Goal: Entertainment & Leisure: Consume media (video, audio)

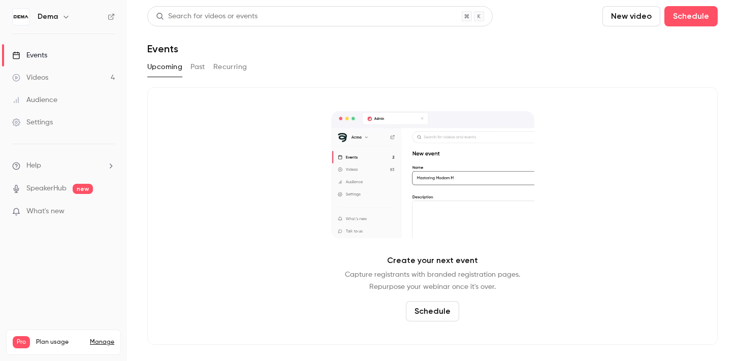
click at [78, 82] on link "Videos 4" at bounding box center [63, 78] width 127 height 22
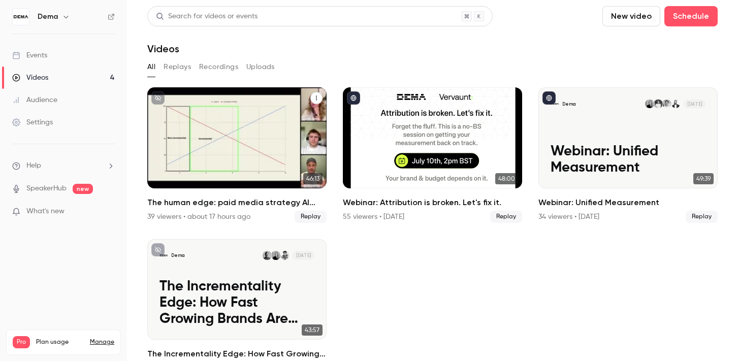
click at [240, 206] on h2 "The human edge: paid media strategy AI can’t replace" at bounding box center [236, 203] width 179 height 12
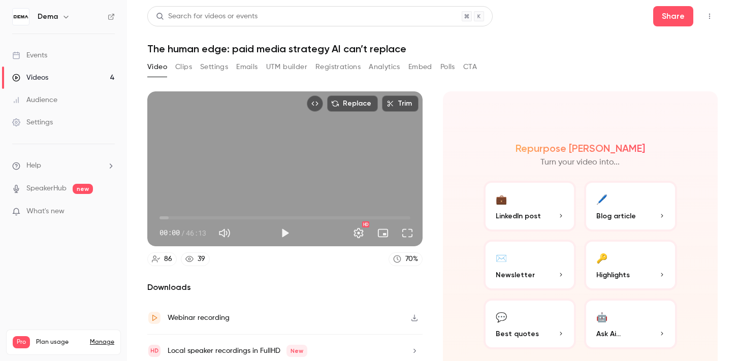
click at [180, 67] on button "Clips" at bounding box center [183, 67] width 17 height 16
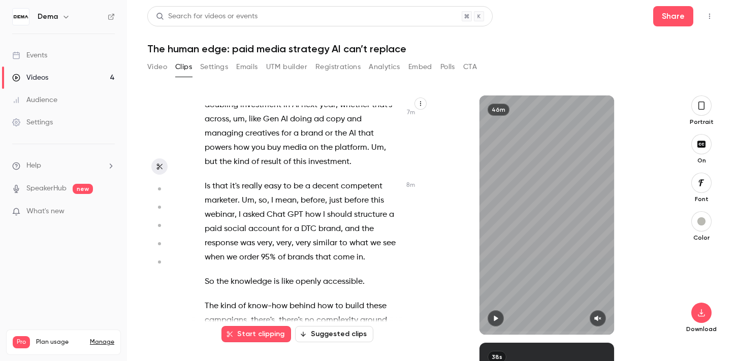
scroll to position [2570, 0]
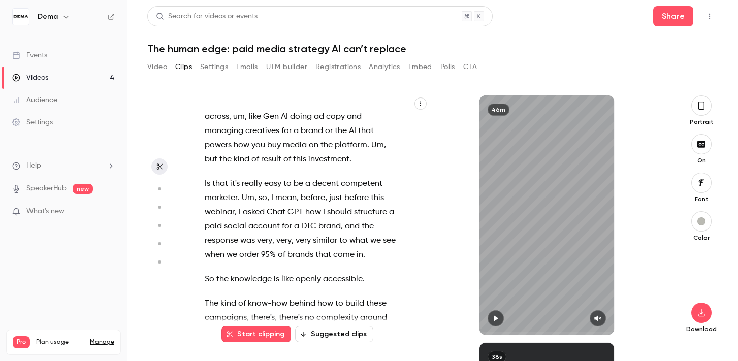
click at [294, 311] on span "there's" at bounding box center [291, 318] width 24 height 14
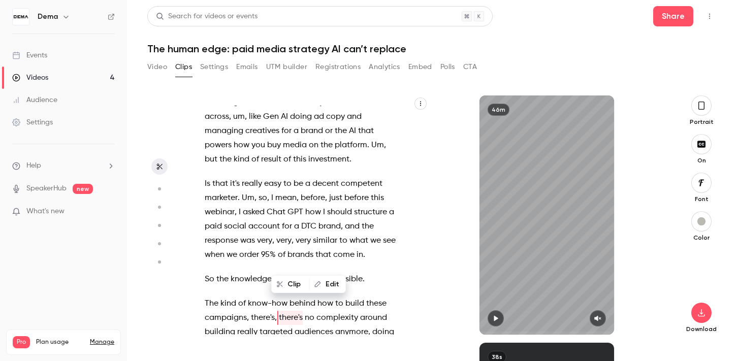
click at [294, 311] on span "there's" at bounding box center [291, 318] width 24 height 14
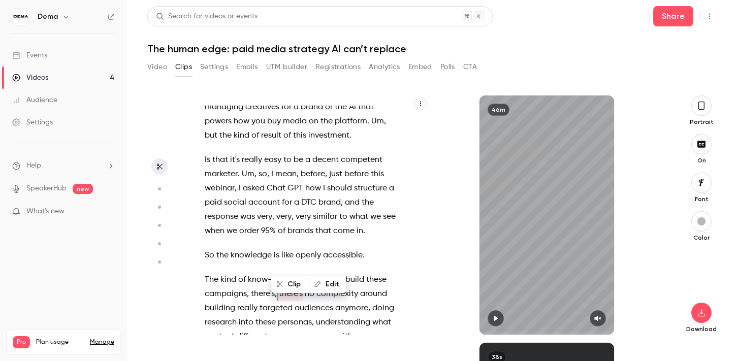
type input "*****"
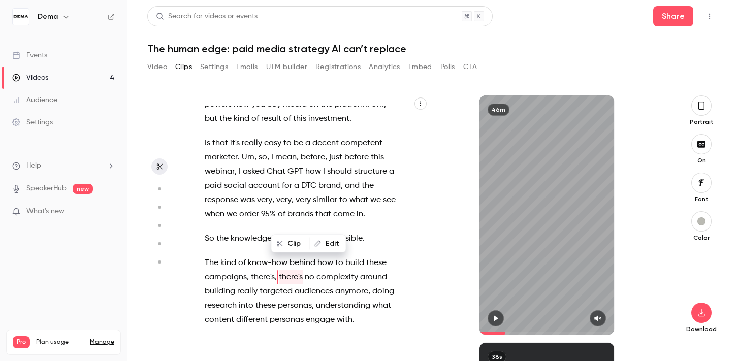
click at [289, 270] on span "there's" at bounding box center [291, 277] width 24 height 14
click at [323, 244] on button "Edit" at bounding box center [327, 244] width 35 height 16
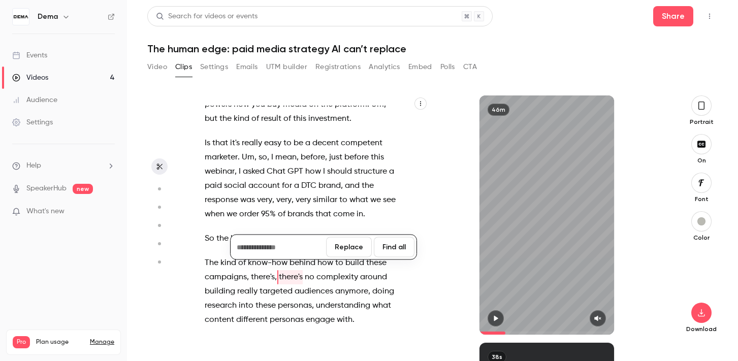
click at [300, 337] on span "that" at bounding box center [308, 344] width 16 height 14
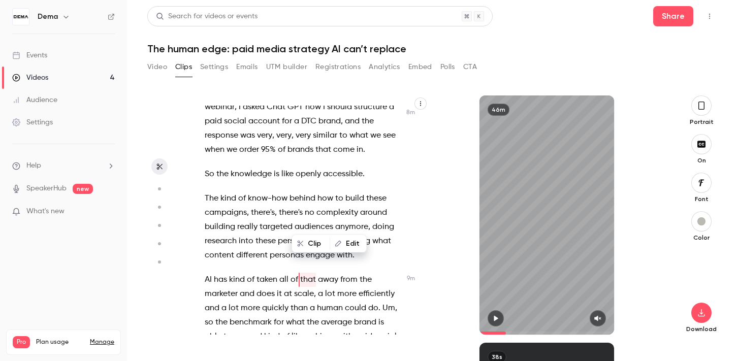
scroll to position [2678, 0]
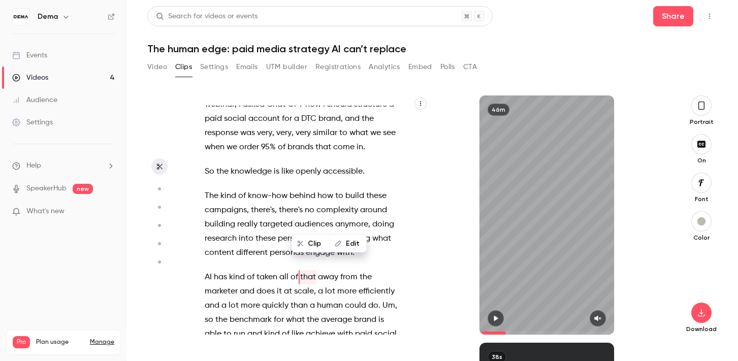
click at [291, 203] on span "there's" at bounding box center [291, 210] width 24 height 14
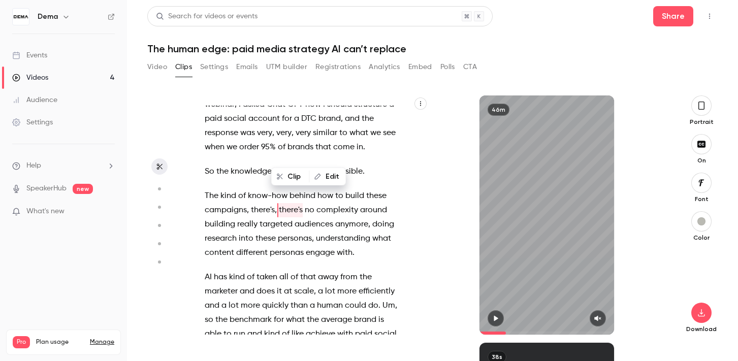
type input "*****"
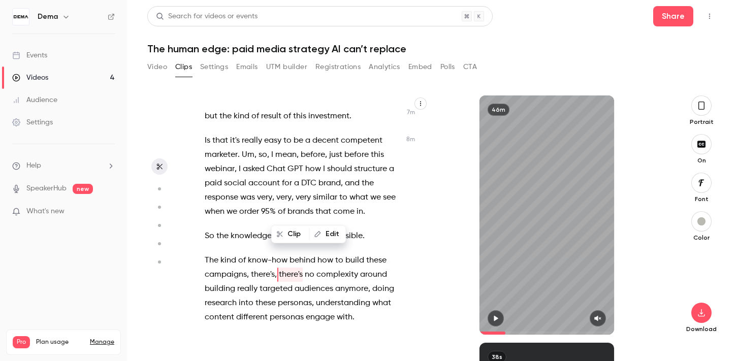
scroll to position [2610, 0]
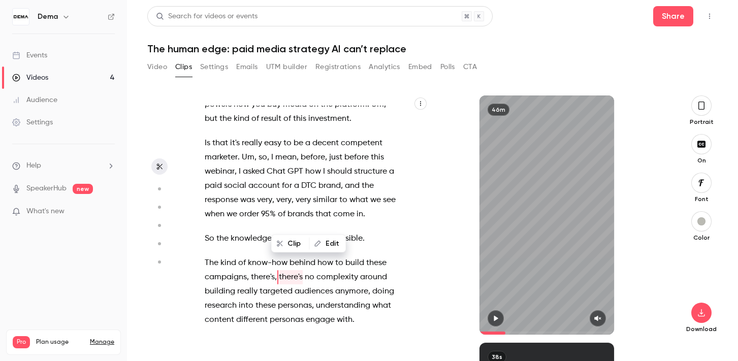
click at [332, 245] on button "Edit" at bounding box center [327, 244] width 35 height 16
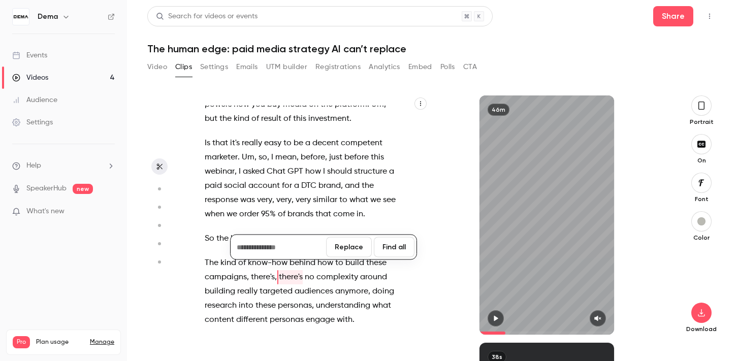
click at [291, 337] on span "of" at bounding box center [295, 344] width 8 height 14
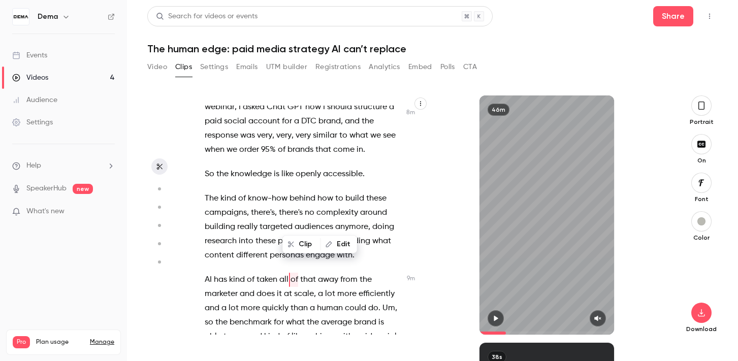
scroll to position [2678, 0]
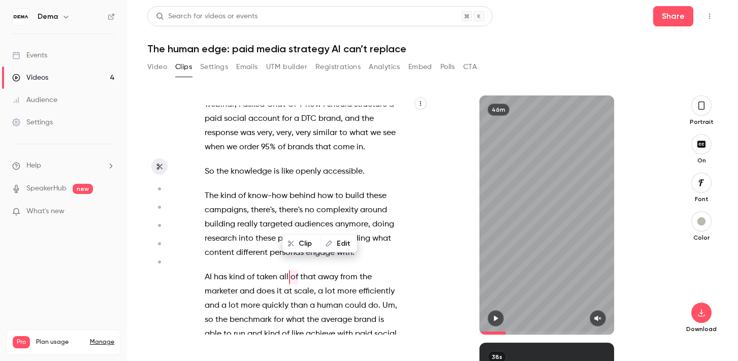
click at [295, 203] on span "there's" at bounding box center [291, 210] width 24 height 14
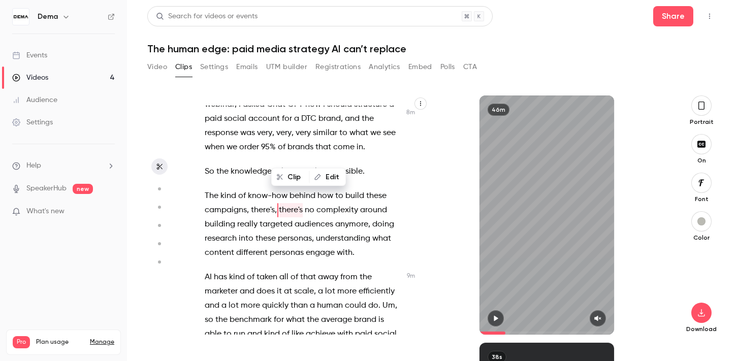
click at [295, 189] on p "The kind of know-how behind how to build these campaigns , there's , there's no…" at bounding box center [303, 224] width 196 height 71
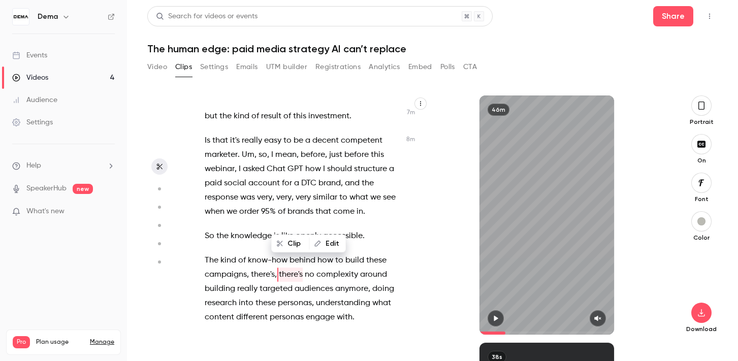
scroll to position [2610, 0]
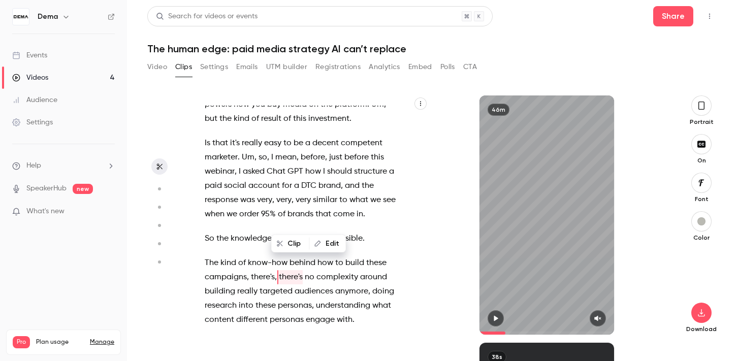
click at [293, 270] on span "there's" at bounding box center [291, 277] width 24 height 14
click at [322, 235] on div "Clip Edit" at bounding box center [308, 244] width 75 height 18
click at [322, 241] on button "Edit" at bounding box center [327, 244] width 35 height 16
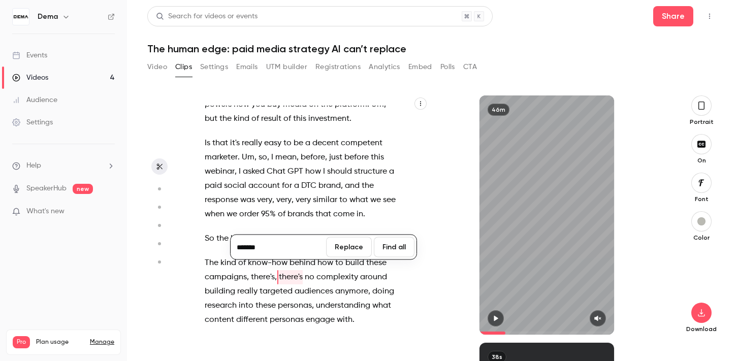
click at [397, 251] on button "Find all" at bounding box center [394, 247] width 41 height 20
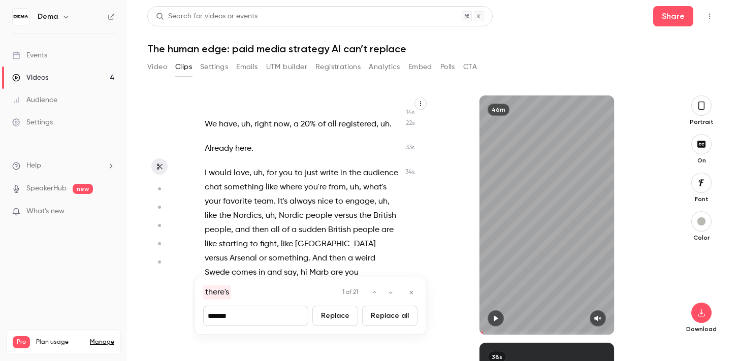
scroll to position [57, 0]
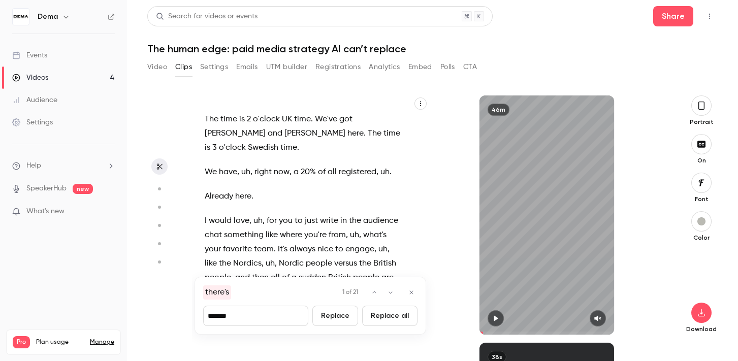
click at [414, 292] on icon "button" at bounding box center [411, 293] width 6 height 6
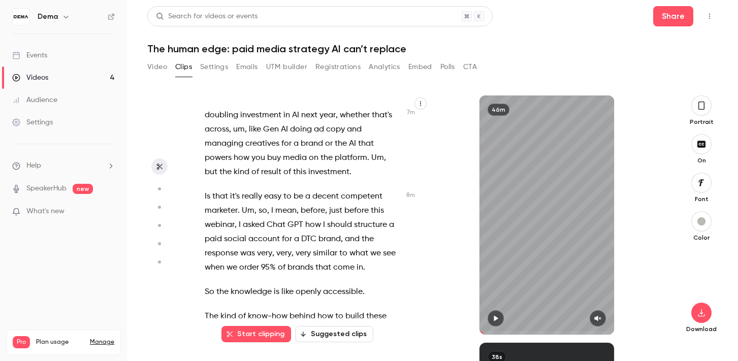
scroll to position [2558, 0]
click at [290, 323] on span "there's" at bounding box center [291, 330] width 24 height 14
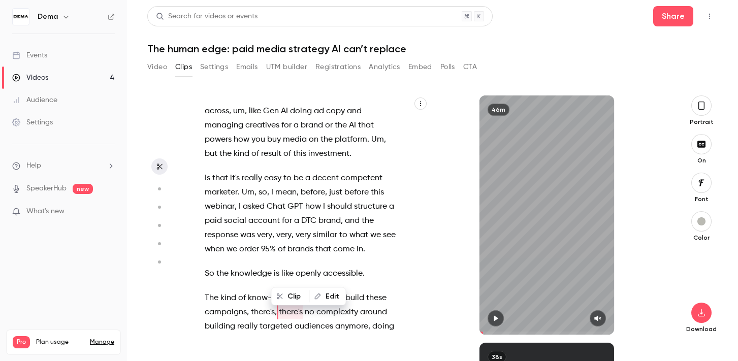
click at [290, 273] on div "And then I will try to engage people to like write in the chat like where you'r…" at bounding box center [310, 215] width 237 height 239
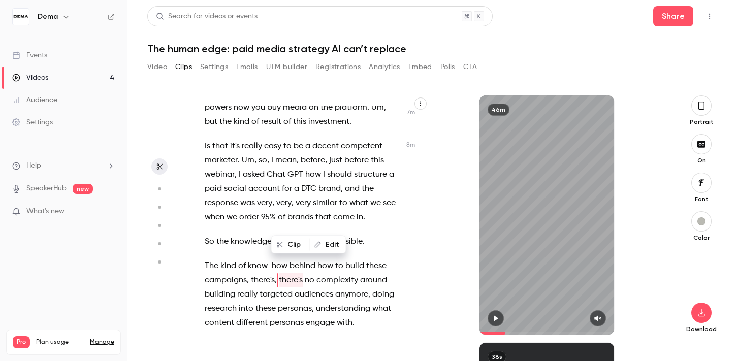
scroll to position [2610, 0]
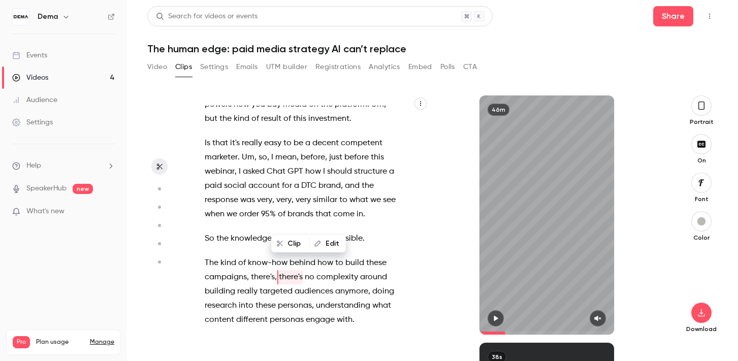
click at [316, 246] on icon "button" at bounding box center [318, 244] width 6 height 6
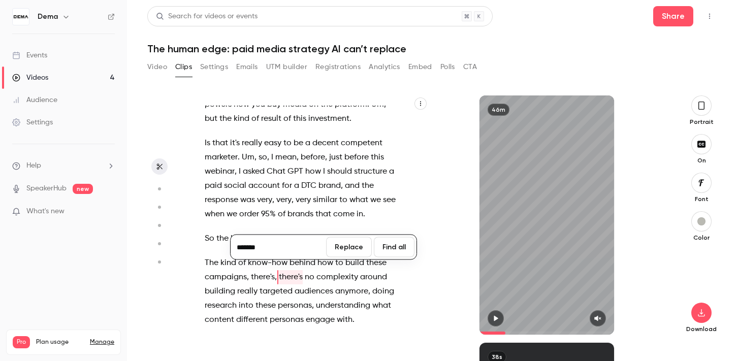
click at [348, 242] on button "Replace" at bounding box center [349, 247] width 46 height 20
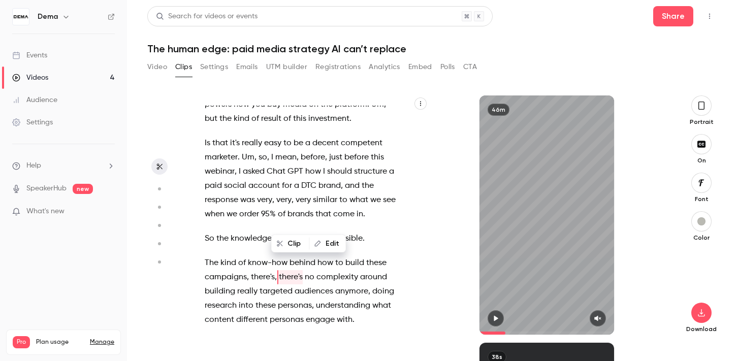
type input "*****"
click at [285, 270] on span "there's" at bounding box center [291, 277] width 24 height 14
click at [327, 243] on button "Edit" at bounding box center [327, 244] width 35 height 16
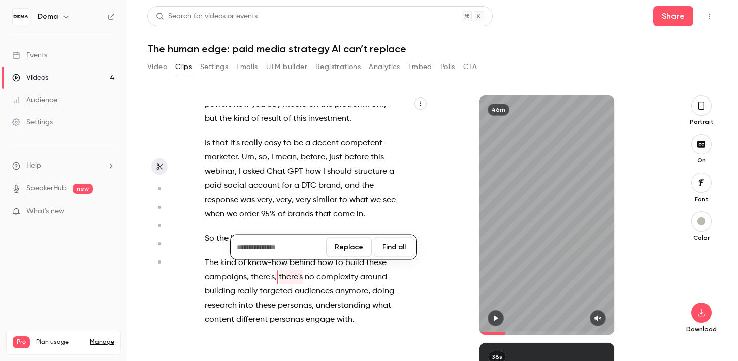
click at [307, 337] on span "that" at bounding box center [308, 344] width 16 height 14
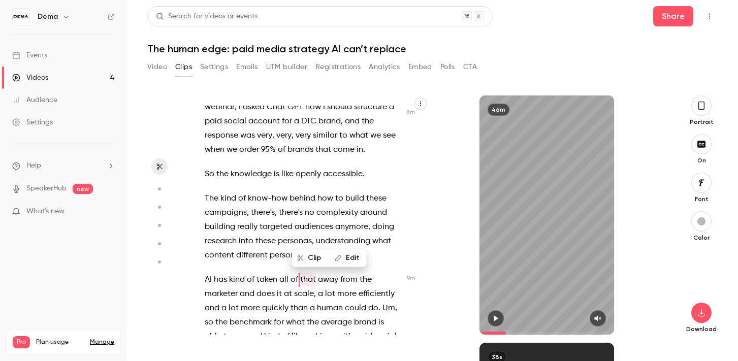
scroll to position [2678, 0]
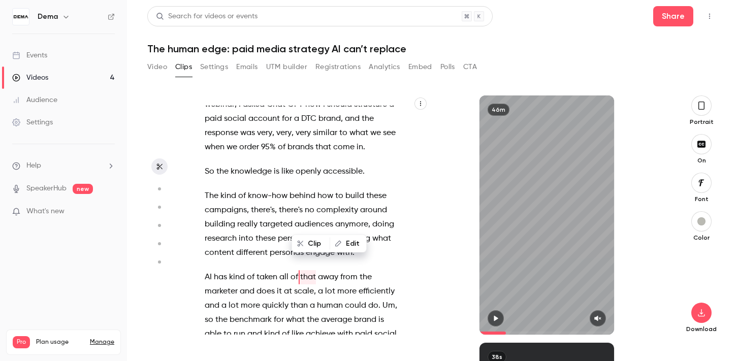
click at [182, 264] on section "And then I will try to engage people to like write in the chat like where you'r…" at bounding box center [432, 229] width 571 height 266
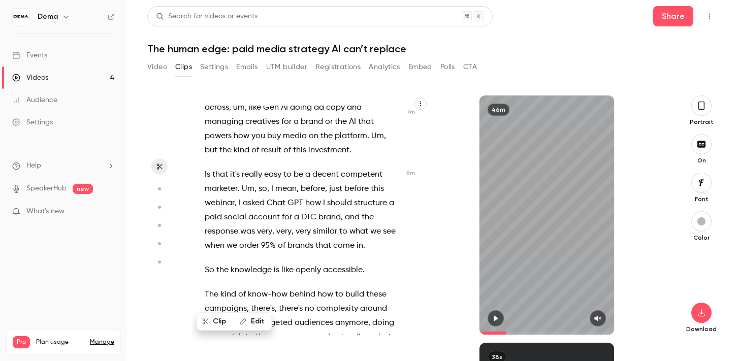
scroll to position [2581, 0]
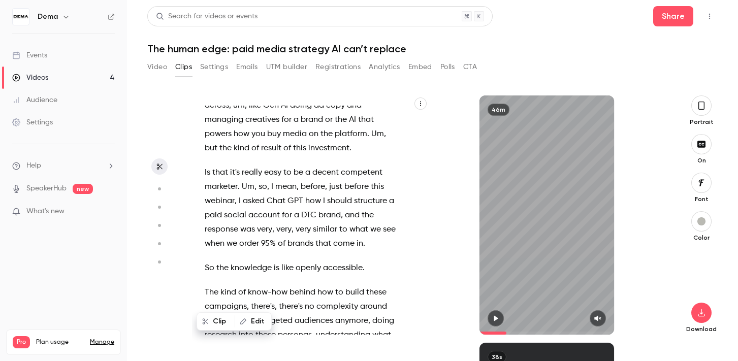
drag, startPoint x: 247, startPoint y: 251, endPoint x: 300, endPoint y: 245, distance: 52.7
click at [301, 286] on p "The kind of know-how behind how to build these campaigns , there's , there's no…" at bounding box center [303, 321] width 196 height 71
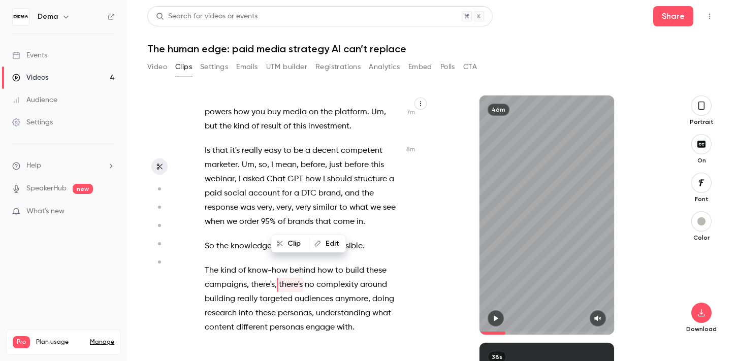
scroll to position [2610, 0]
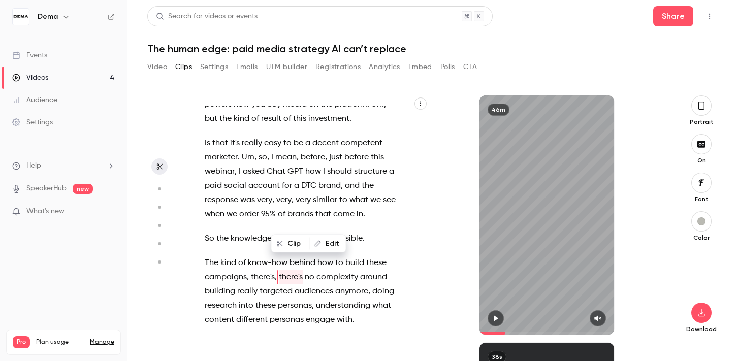
click at [279, 270] on span "there's" at bounding box center [291, 277] width 24 height 14
click at [282, 270] on span "there's" at bounding box center [291, 277] width 24 height 14
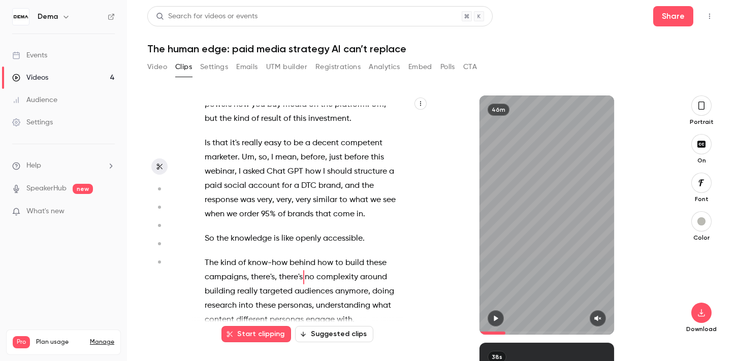
click at [292, 270] on span "there's" at bounding box center [291, 277] width 24 height 14
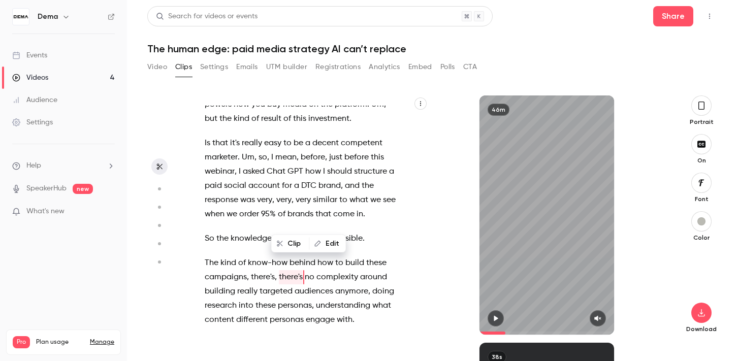
type input "*****"
click at [318, 249] on button "Edit" at bounding box center [327, 244] width 35 height 16
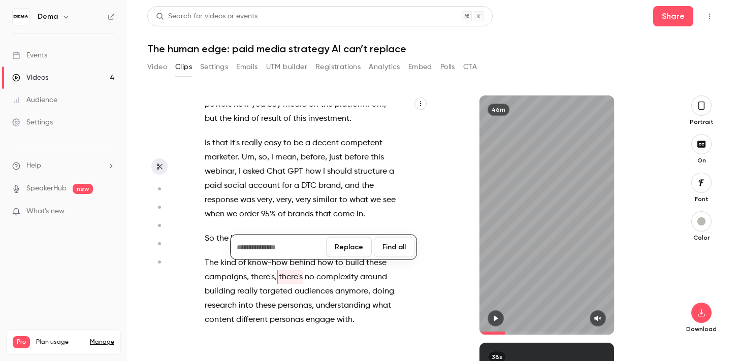
click at [278, 277] on div "And then I will try to engage people to like write in the chat like where you'r…" at bounding box center [308, 220] width 232 height 229
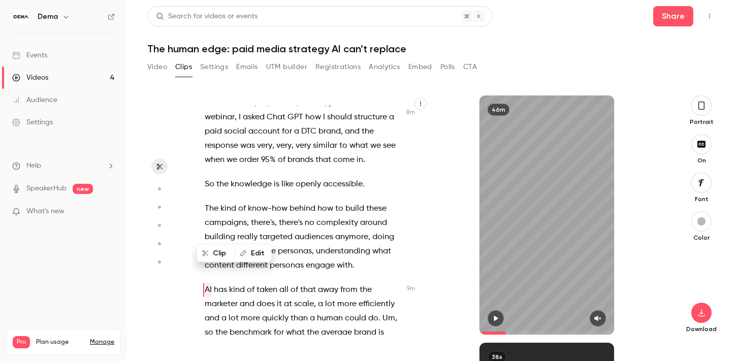
scroll to position [2663, 0]
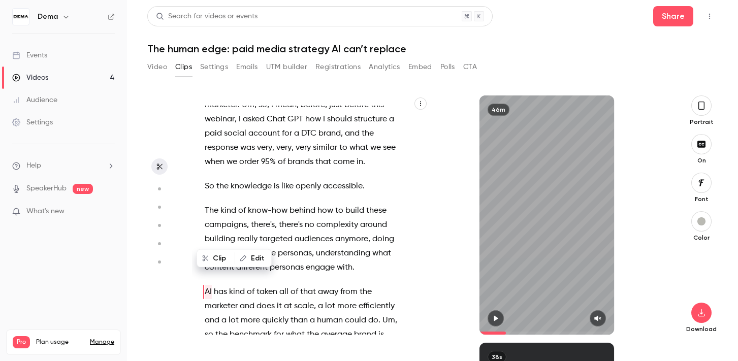
click at [291, 218] on span "there's" at bounding box center [291, 225] width 24 height 14
type input "*****"
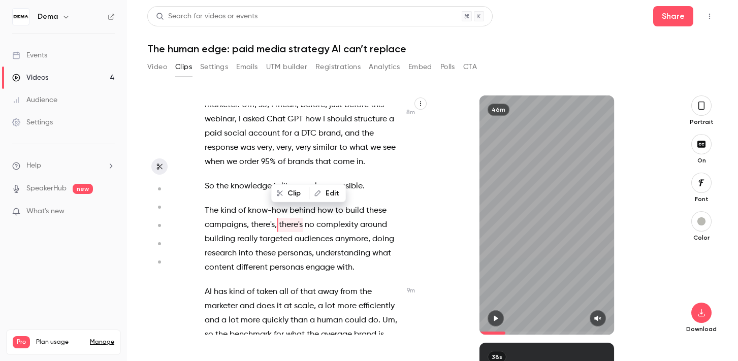
click at [291, 204] on p "The kind of know-how behind how to build these campaigns , there's , there's no…" at bounding box center [303, 239] width 196 height 71
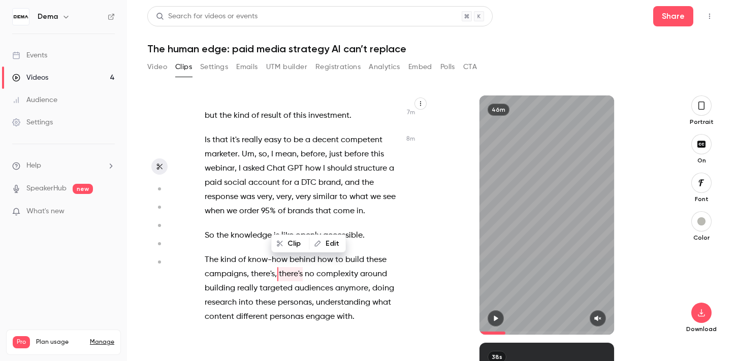
scroll to position [2610, 0]
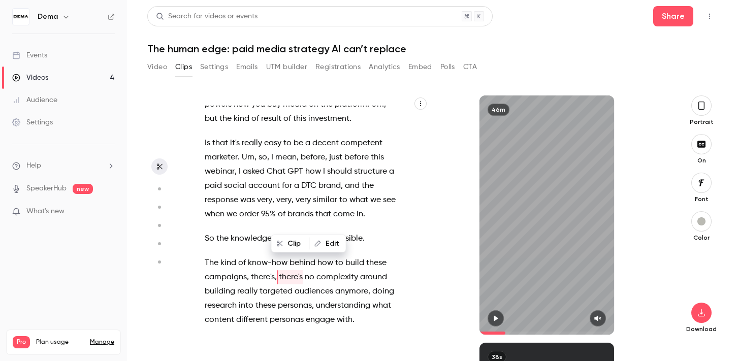
click at [295, 270] on span "there's" at bounding box center [291, 277] width 24 height 14
click at [326, 240] on button "Edit" at bounding box center [327, 244] width 35 height 16
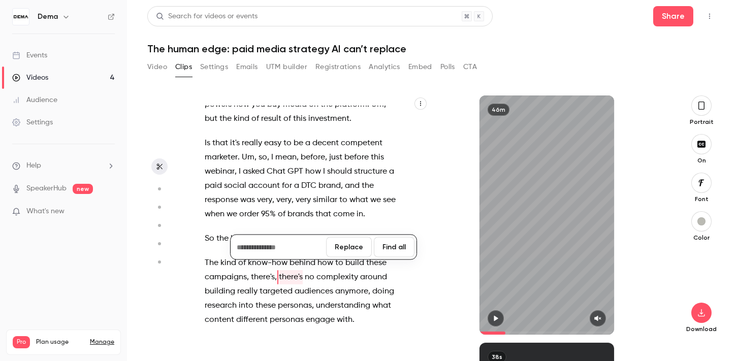
drag, startPoint x: 339, startPoint y: 248, endPoint x: 344, endPoint y: 243, distance: 6.8
click at [339, 248] on button "Replace" at bounding box center [349, 247] width 46 height 20
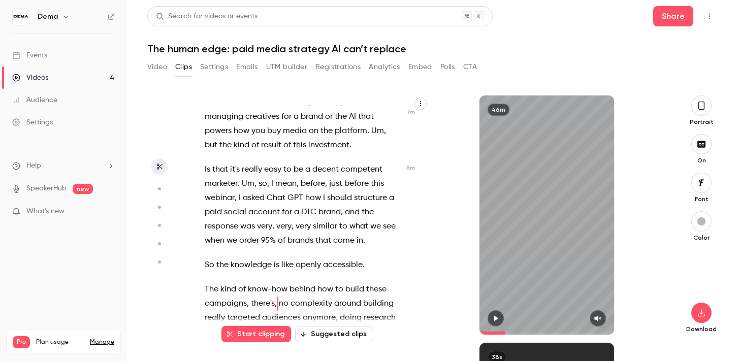
scroll to position [2571, 0]
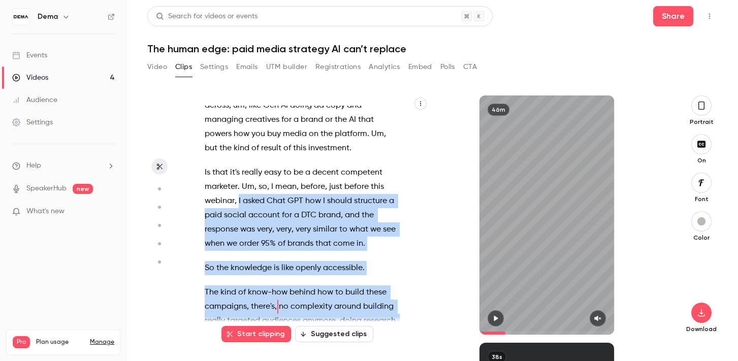
drag, startPoint x: 239, startPoint y: 143, endPoint x: 322, endPoint y: 323, distance: 198.7
click at [323, 323] on div "And then I will try to engage people to like write in the chat like where you'r…" at bounding box center [310, 215] width 237 height 239
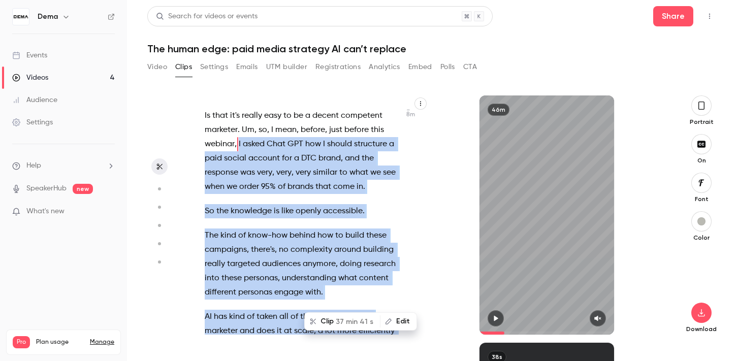
scroll to position [2614, 0]
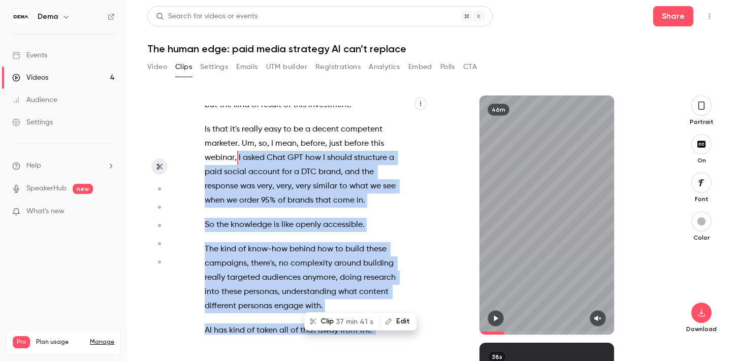
click at [331, 285] on span "understanding" at bounding box center [309, 292] width 54 height 14
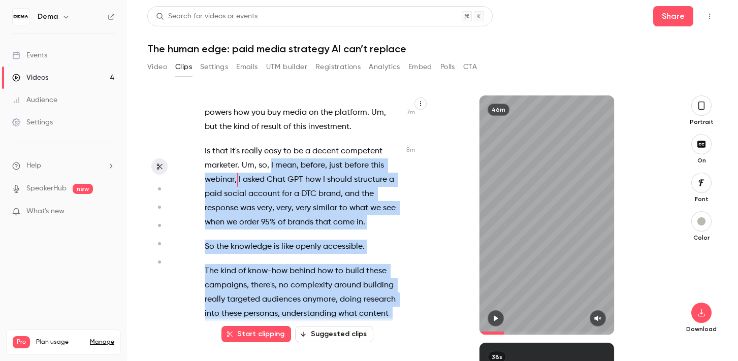
scroll to position [2580, 0]
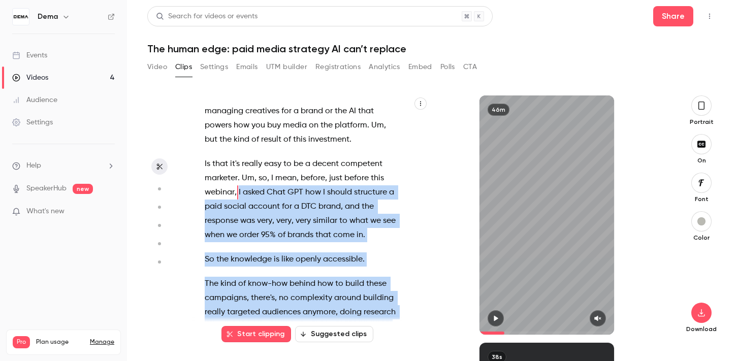
drag, startPoint x: 379, startPoint y: 303, endPoint x: 240, endPoint y: 136, distance: 216.8
click at [240, 136] on div "And then I will try to engage people to like write in the chat like where you'r…" at bounding box center [308, 220] width 232 height 229
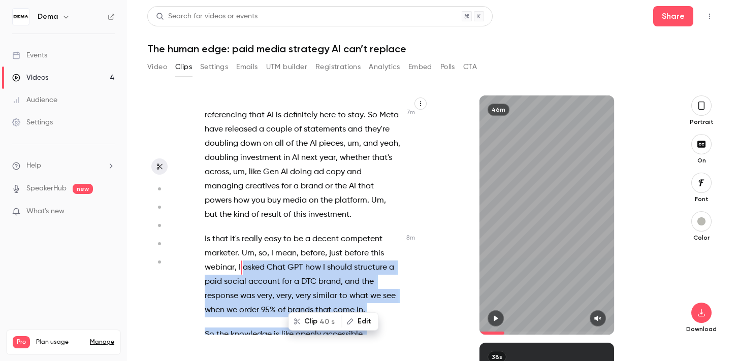
scroll to position [2495, 0]
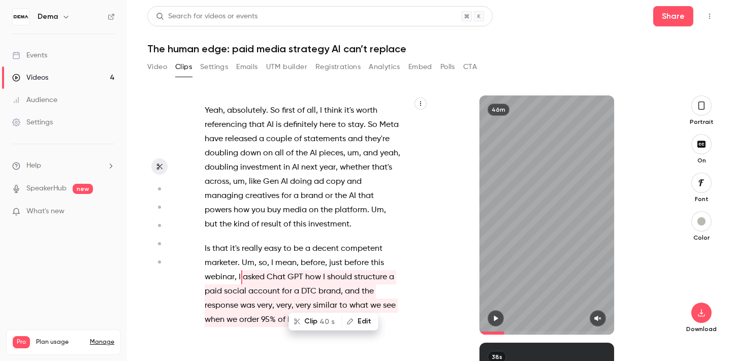
click at [236, 270] on span "," at bounding box center [236, 277] width 2 height 14
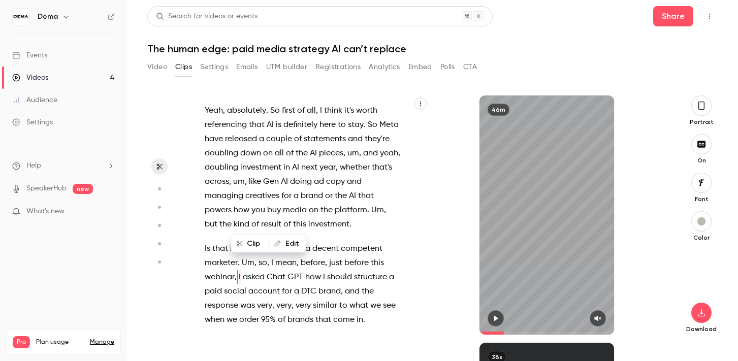
click at [239, 270] on span "I" at bounding box center [240, 277] width 2 height 14
click at [245, 270] on span "asked" at bounding box center [254, 277] width 22 height 14
click at [239, 270] on span "I" at bounding box center [240, 277] width 2 height 14
click at [235, 270] on span "," at bounding box center [236, 277] width 2 height 14
click at [238, 273] on span at bounding box center [238, 277] width 2 height 8
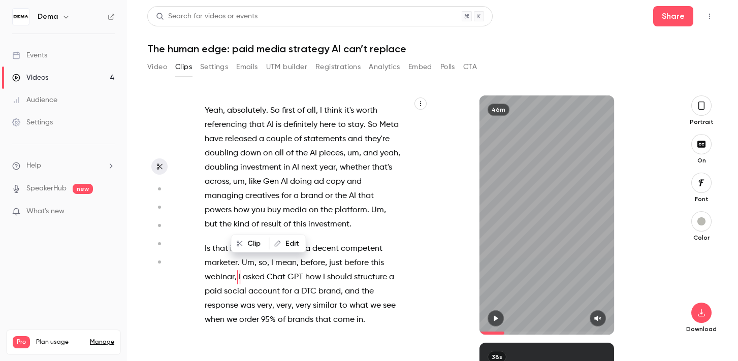
click at [276, 270] on span "Chat" at bounding box center [276, 277] width 19 height 14
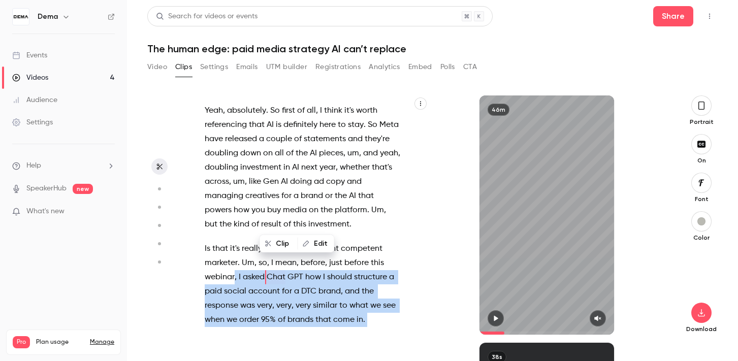
drag, startPoint x: 235, startPoint y: 220, endPoint x: 291, endPoint y: 234, distance: 57.1
click at [291, 234] on div "And then I will try to engage people to like write in the chat like where you'r…" at bounding box center [310, 215] width 237 height 239
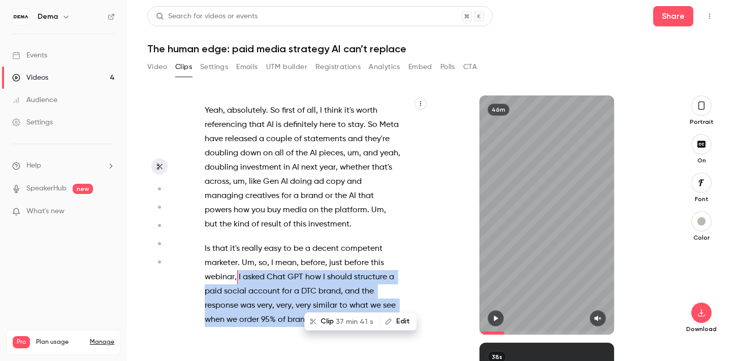
click at [210, 285] on span "paid" at bounding box center [213, 292] width 17 height 14
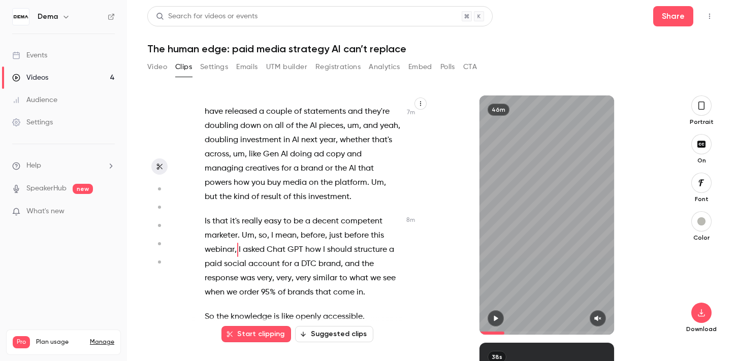
scroll to position [2528, 0]
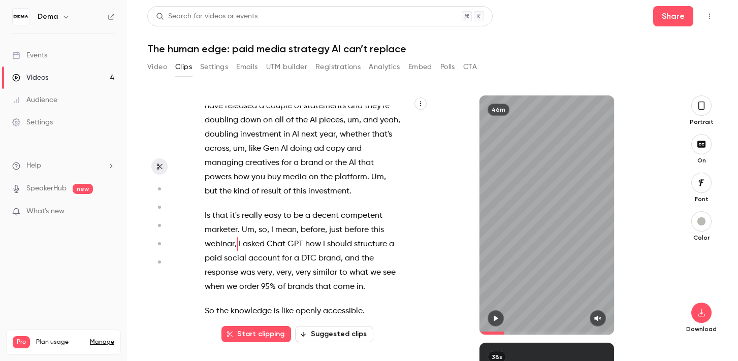
click at [244, 237] on span "asked" at bounding box center [254, 244] width 22 height 14
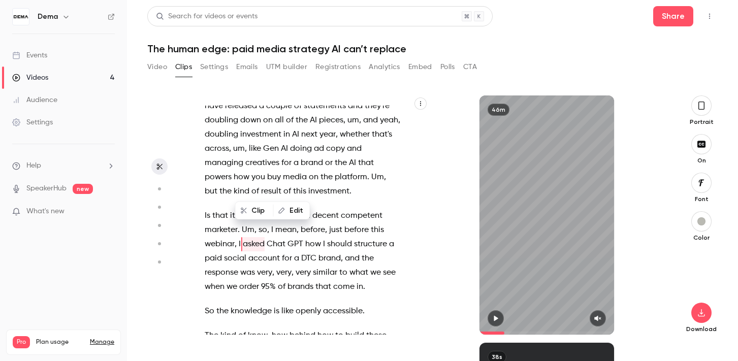
scroll to position [2495, 0]
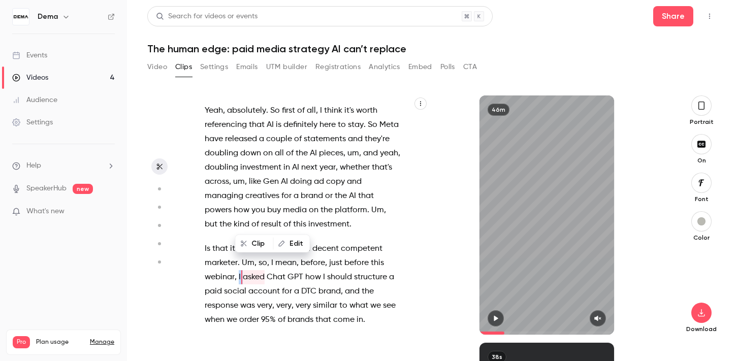
drag, startPoint x: 239, startPoint y: 217, endPoint x: 245, endPoint y: 217, distance: 6.1
click at [245, 242] on p "Is that it's really easy to be a decent competent marketer . Um , so , I mean ,…" at bounding box center [303, 284] width 196 height 85
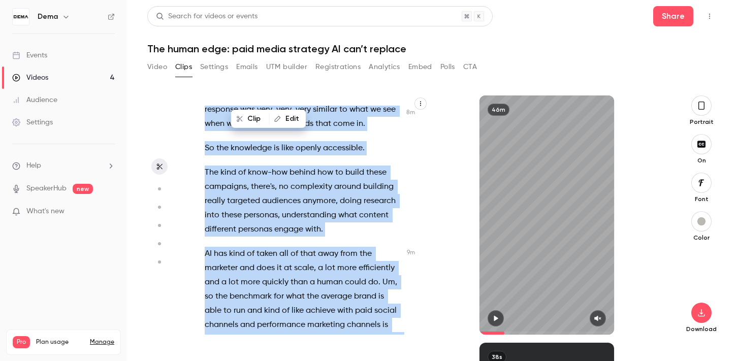
scroll to position [2692, 0]
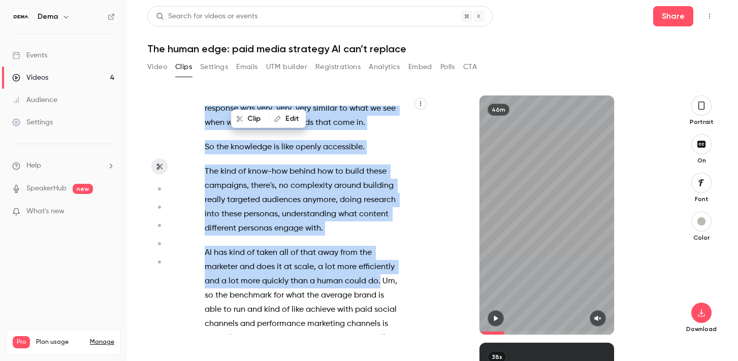
drag, startPoint x: 237, startPoint y: 219, endPoint x: 379, endPoint y: 227, distance: 142.0
click at [379, 227] on div "And then I will try to engage people to like write in the chat like where you'r…" at bounding box center [308, 220] width 232 height 229
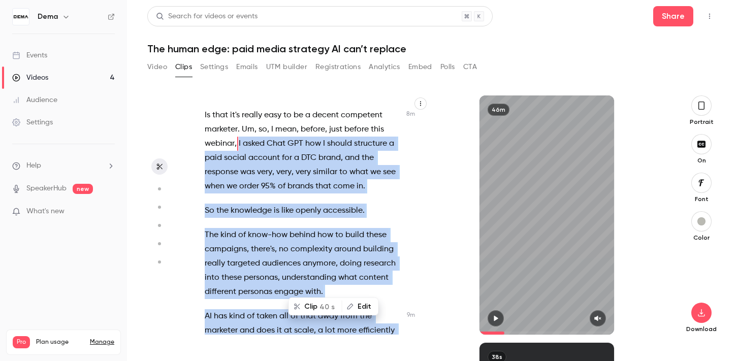
scroll to position [2633, 0]
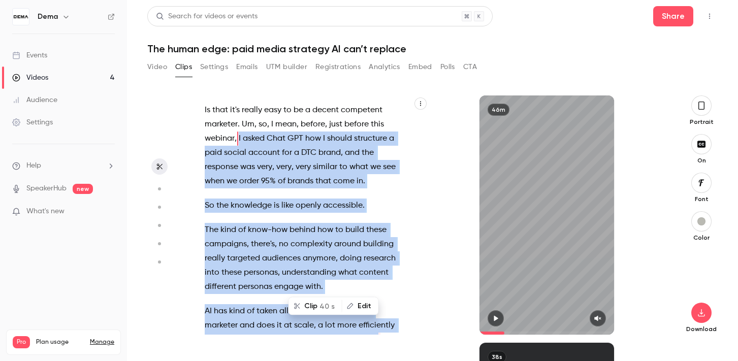
click at [317, 302] on button "Clip 40 s" at bounding box center [315, 306] width 52 height 16
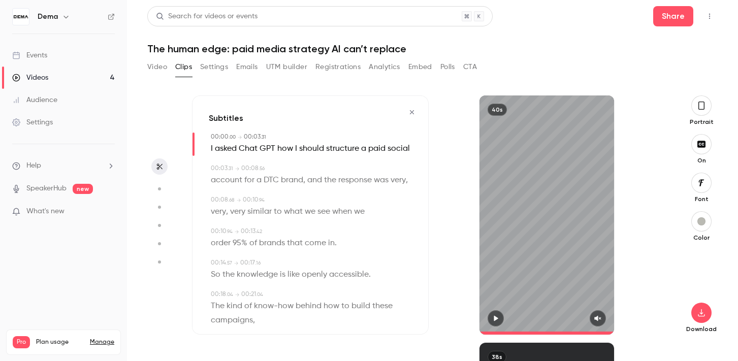
type input "*"
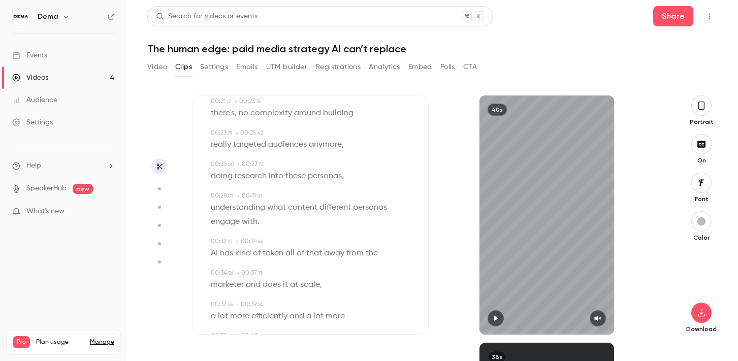
scroll to position [284, 0]
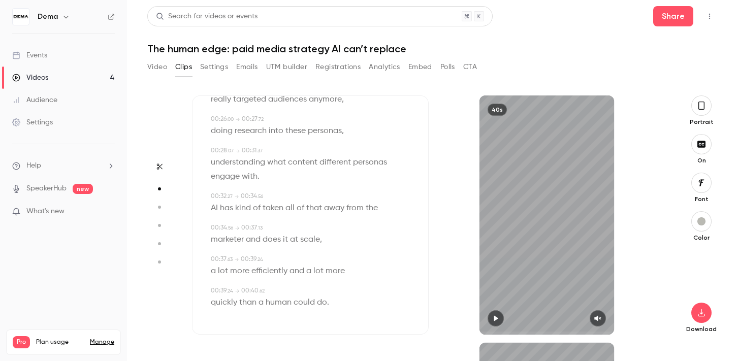
type input "*"
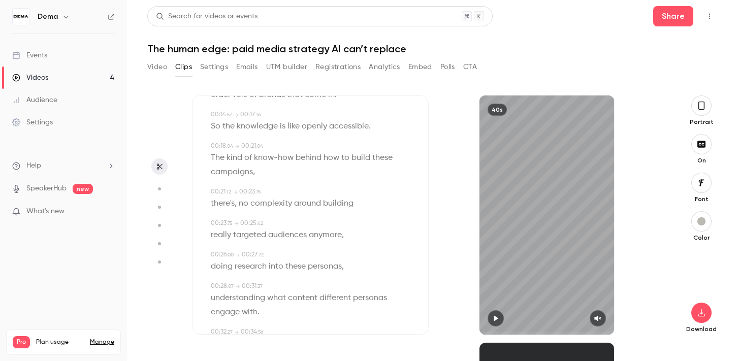
scroll to position [147, 0]
click at [495, 319] on icon "button" at bounding box center [496, 319] width 4 height 6
click at [495, 319] on icon "button" at bounding box center [496, 318] width 8 height 7
click at [495, 319] on icon "button" at bounding box center [496, 319] width 4 height 6
type input "****"
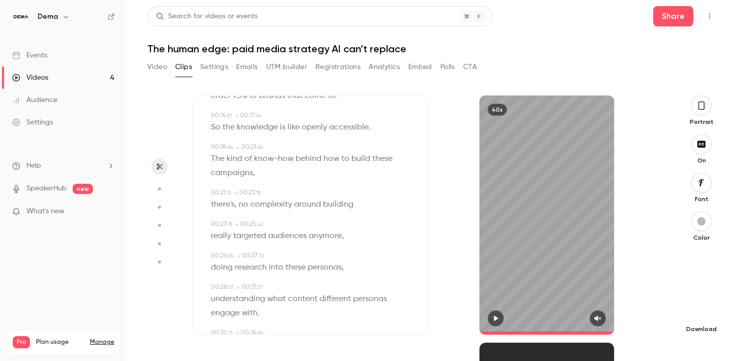
click at [698, 311] on icon "button" at bounding box center [702, 313] width 12 height 8
